Goal: Task Accomplishment & Management: Use online tool/utility

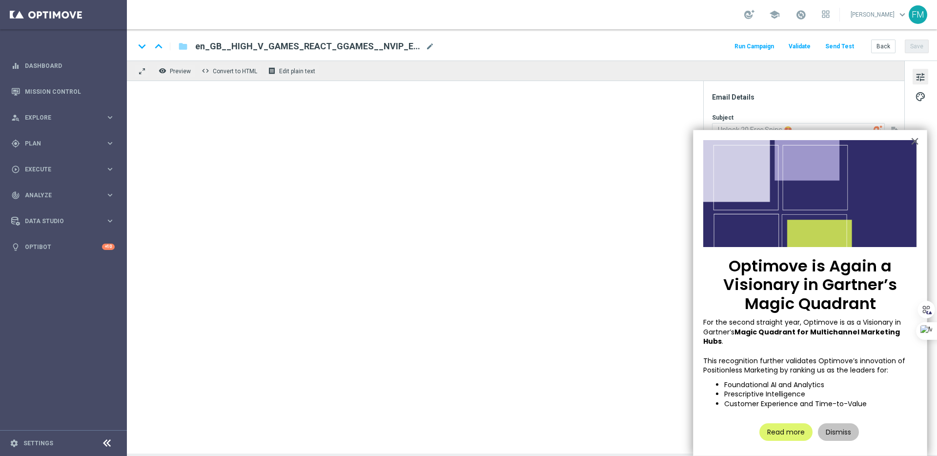
type textarea "This one is on us!"
type textarea "Lottoland"
type input "[EMAIL_ADDRESS][DOMAIN_NAME]"
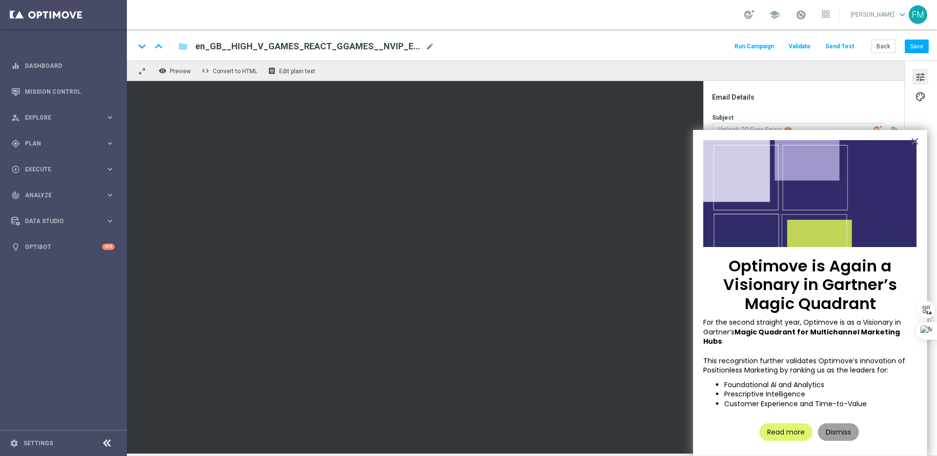
click at [842, 423] on button "Dismiss" at bounding box center [838, 432] width 41 height 18
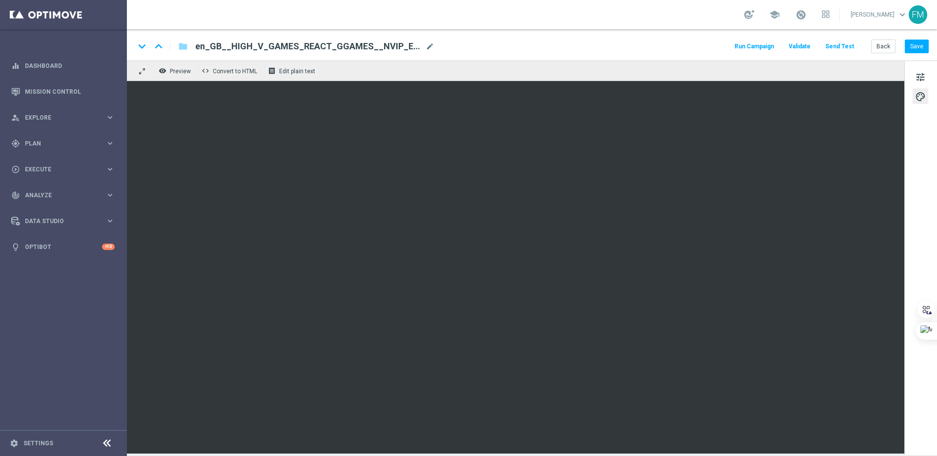
click at [839, 46] on button "Send Test" at bounding box center [840, 46] width 32 height 13
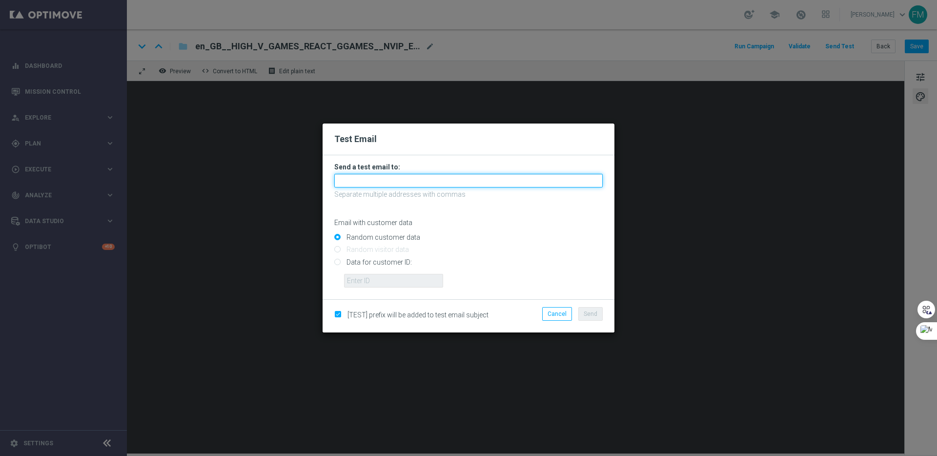
click at [434, 182] on input "text" at bounding box center [468, 181] width 269 height 14
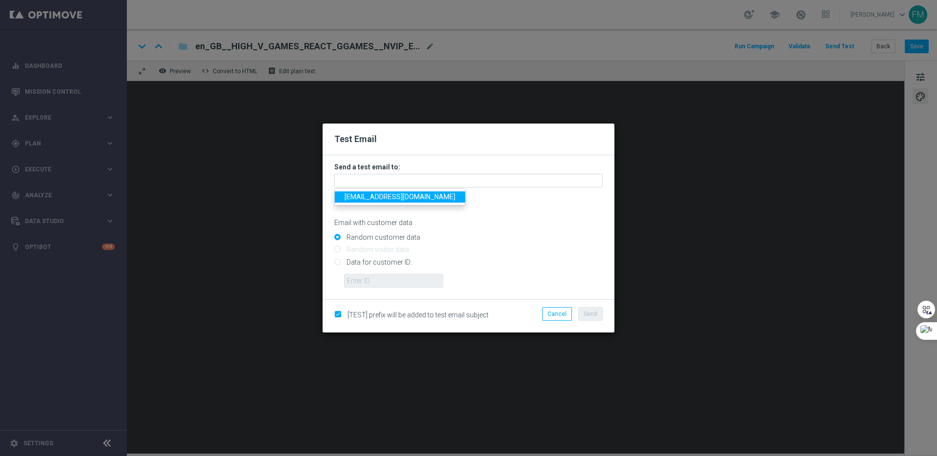
click at [401, 197] on span "[EMAIL_ADDRESS][DOMAIN_NAME]" at bounding box center [400, 197] width 111 height 8
type input "[EMAIL_ADDRESS][DOMAIN_NAME]"
click at [596, 312] on span "Send" at bounding box center [591, 314] width 14 height 7
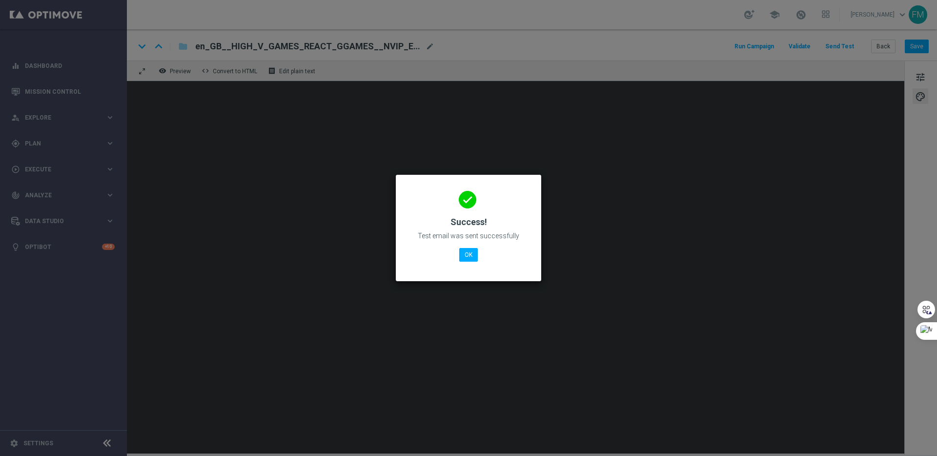
click at [452, 252] on div "done Success! Test email was sent successfully OK" at bounding box center [469, 226] width 122 height 85
click at [468, 253] on button "OK" at bounding box center [468, 255] width 19 height 14
